Goal: Information Seeking & Learning: Learn about a topic

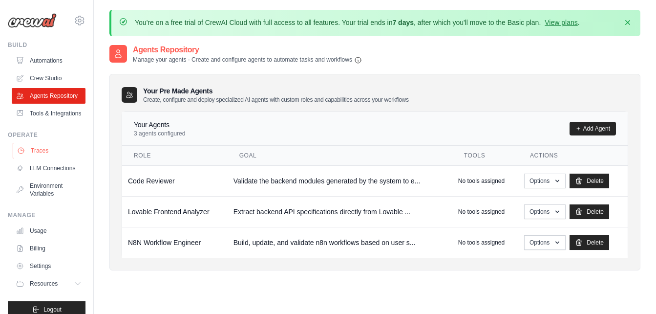
click at [32, 158] on link "Traces" at bounding box center [50, 151] width 74 height 16
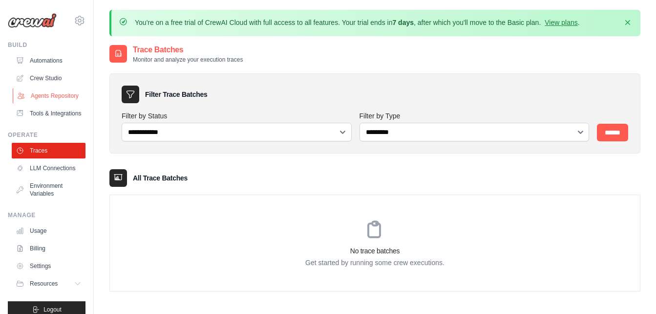
click at [40, 100] on link "Agents Repository" at bounding box center [50, 96] width 74 height 16
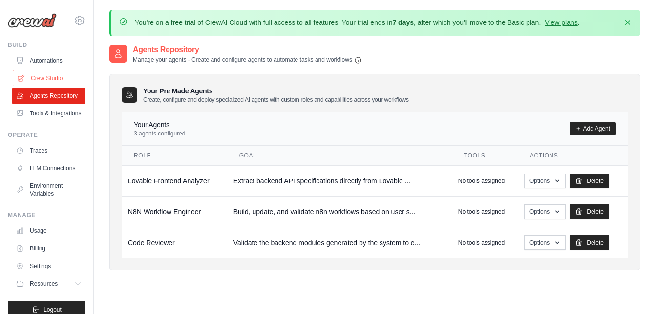
click at [45, 77] on link "Crew Studio" at bounding box center [50, 78] width 74 height 16
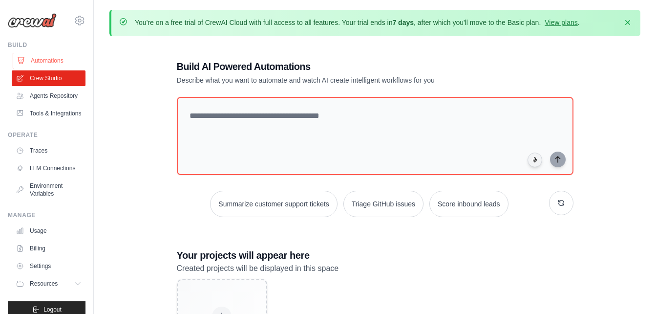
click at [42, 61] on link "Automations" at bounding box center [50, 61] width 74 height 16
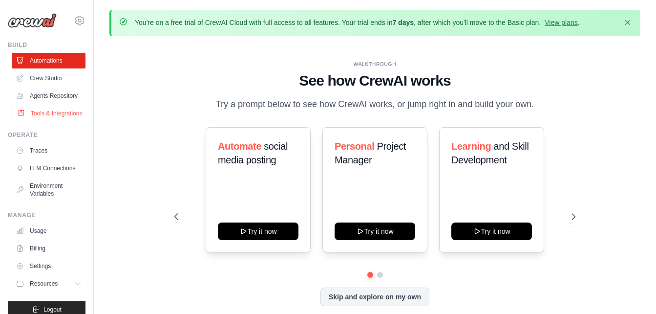
scroll to position [35, 0]
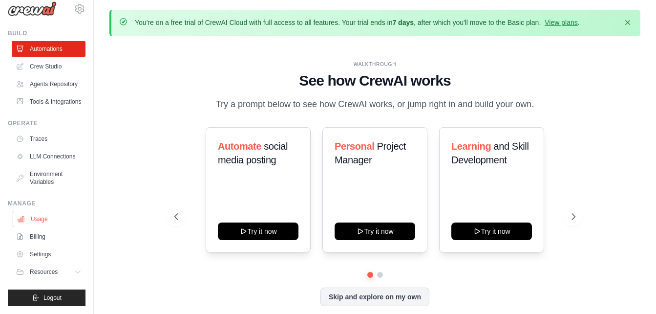
click at [39, 216] on link "Usage" at bounding box center [50, 219] width 74 height 16
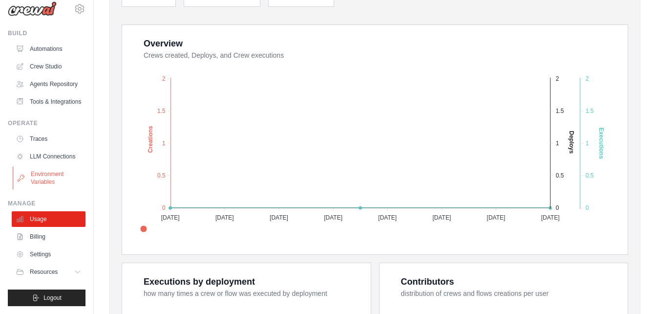
scroll to position [35, 0]
click at [39, 229] on link "Billing" at bounding box center [50, 237] width 74 height 16
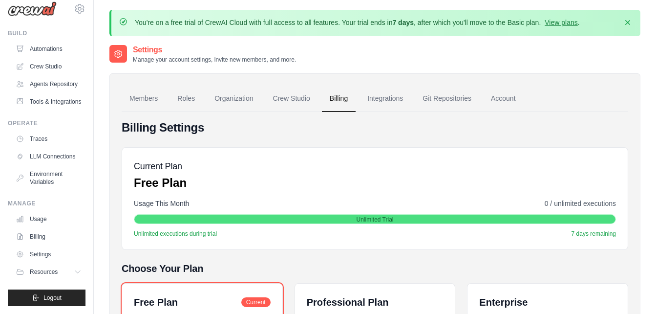
scroll to position [35, 0]
click at [38, 218] on link "Usage" at bounding box center [50, 219] width 74 height 16
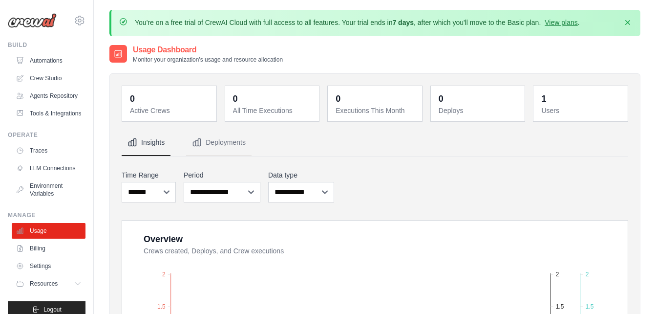
scroll to position [49, 0]
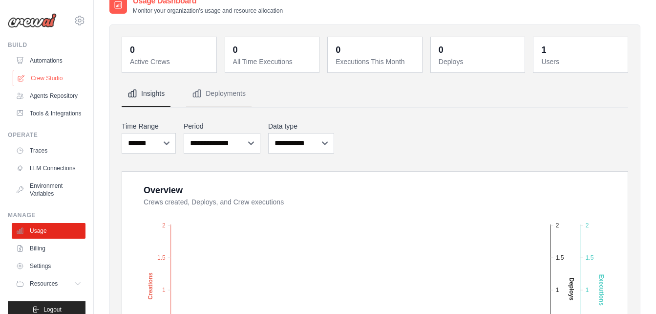
click at [54, 75] on link "Crew Studio" at bounding box center [50, 78] width 74 height 16
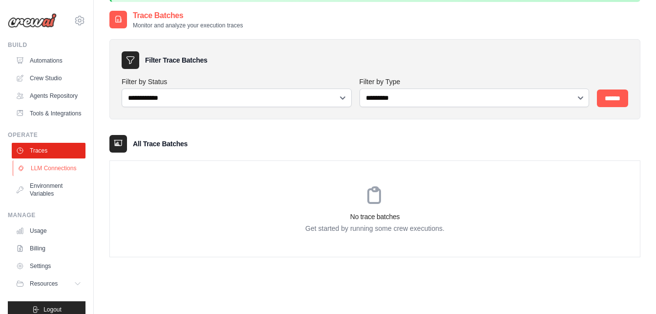
scroll to position [54, 0]
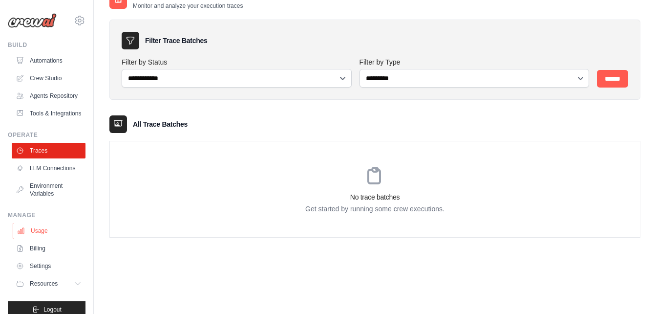
click at [40, 238] on link "Usage" at bounding box center [50, 231] width 74 height 16
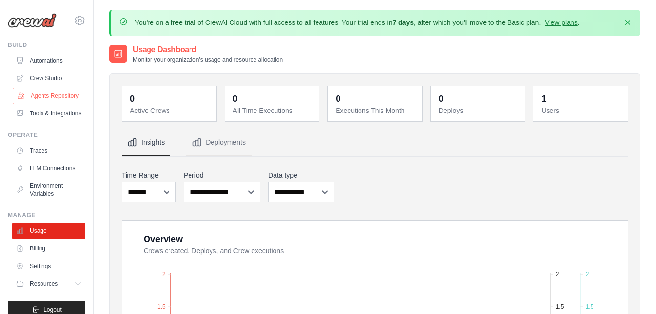
click at [45, 104] on link "Agents Repository" at bounding box center [50, 96] width 74 height 16
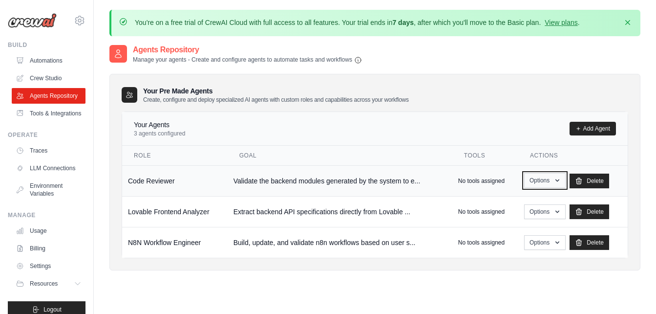
click at [531, 184] on button "Options" at bounding box center [545, 180] width 42 height 15
click at [521, 199] on link "Show" at bounding box center [530, 203] width 70 height 18
